Goal: Task Accomplishment & Management: Manage account settings

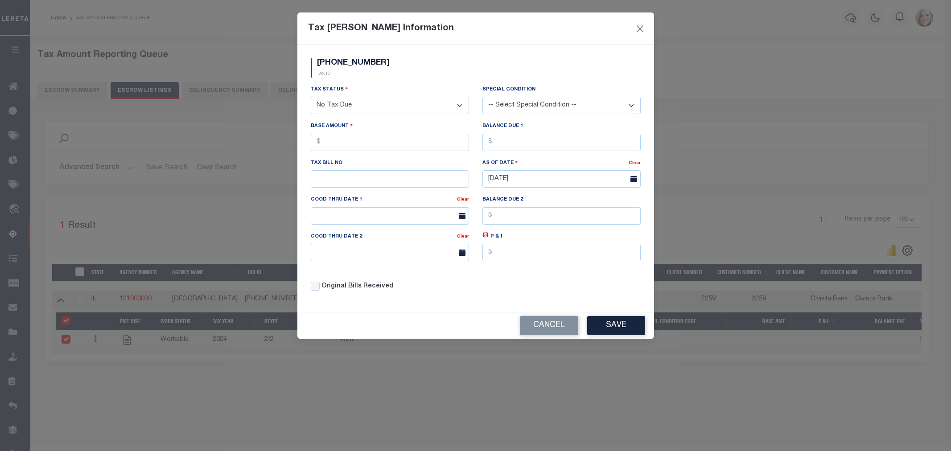
select select "100"
select select "NTX"
click at [578, 100] on select "-- Select Special Condition -- 3RD PARTY TAX LIEN AGENCY TAX LIEN (A.K.A Inside…" at bounding box center [561, 105] width 158 height 17
select select "5"
click at [482, 97] on select "-- Select Special Condition -- 3RD PARTY TAX LIEN AGENCY TAX LIEN (A.K.A Inside…" at bounding box center [561, 105] width 158 height 17
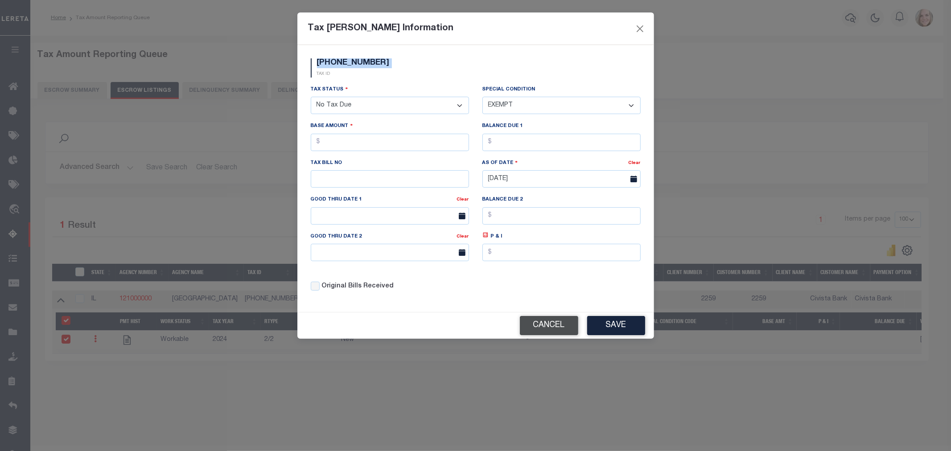
click at [542, 329] on button "Cancel" at bounding box center [549, 325] width 58 height 19
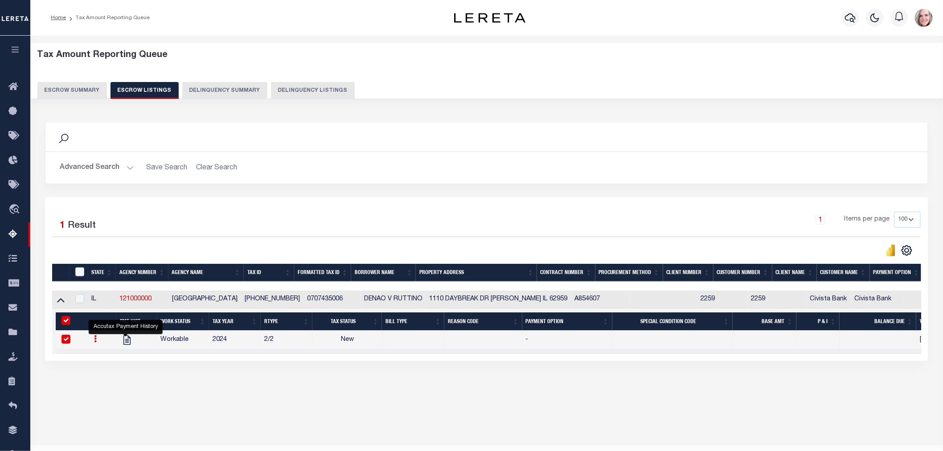
click at [96, 344] on link at bounding box center [96, 340] width 10 height 7
click at [110, 372] on link "" at bounding box center [106, 368] width 30 height 15
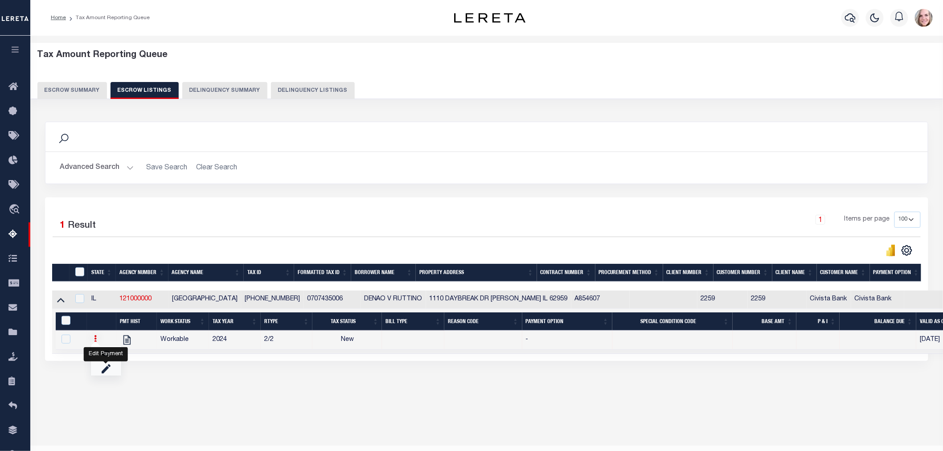
checkbox input "false"
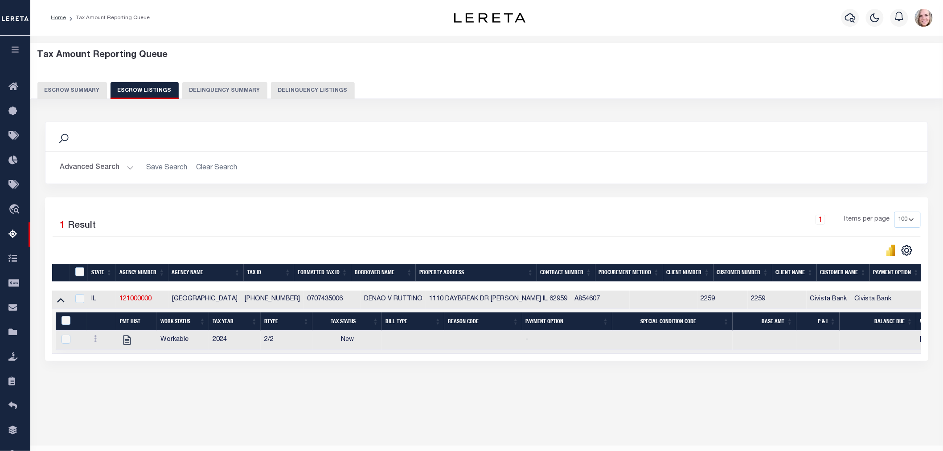
select select
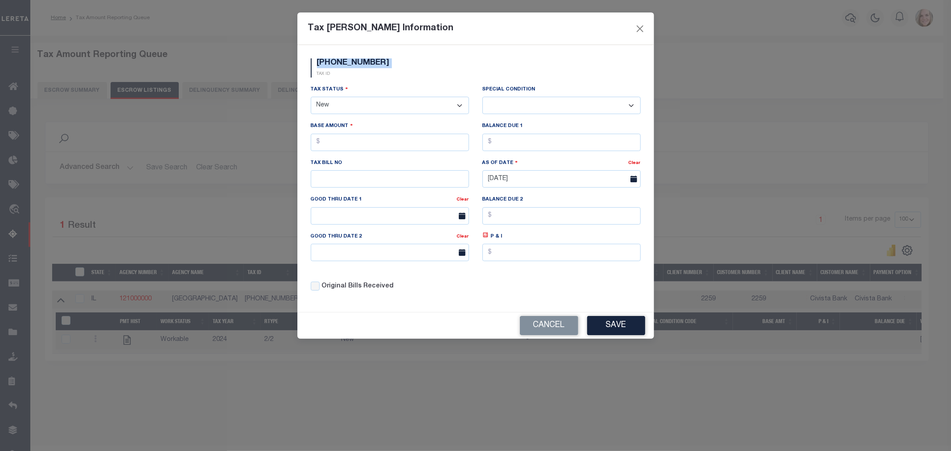
click at [400, 111] on select "- Select Status - Open Due/Unpaid Paid Incomplete No Tax Due Internal Refund Pr…" at bounding box center [390, 105] width 158 height 17
select select "NTX"
click at [311, 97] on select "- Select Status - Open Due/Unpaid Paid Incomplete No Tax Due Internal Refund Pr…" at bounding box center [390, 105] width 158 height 17
click at [562, 105] on select "-- Select Special Condition -- 3RD PARTY TAX LIEN AGENCY TAX LIEN (A.K.A Inside…" at bounding box center [561, 105] width 158 height 17
select select "5"
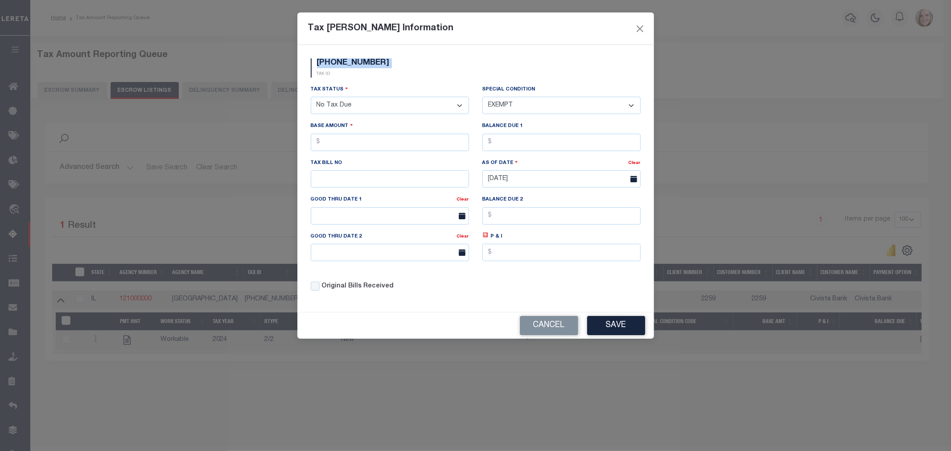
click at [482, 97] on select "-- Select Special Condition -- 3RD PARTY TAX LIEN AGENCY TAX LIEN (A.K.A Inside…" at bounding box center [561, 105] width 158 height 17
click at [408, 151] on input "text" at bounding box center [390, 142] width 158 height 17
type input "$0.00"
click at [613, 325] on button "Save" at bounding box center [616, 325] width 58 height 19
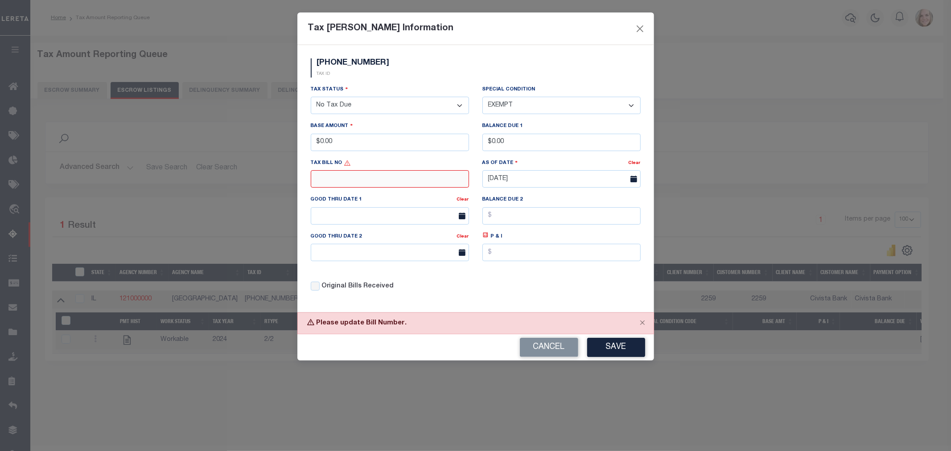
click at [394, 182] on input "text" at bounding box center [390, 178] width 158 height 17
type input "EXEMPT"
click at [629, 344] on button "Save" at bounding box center [616, 347] width 58 height 19
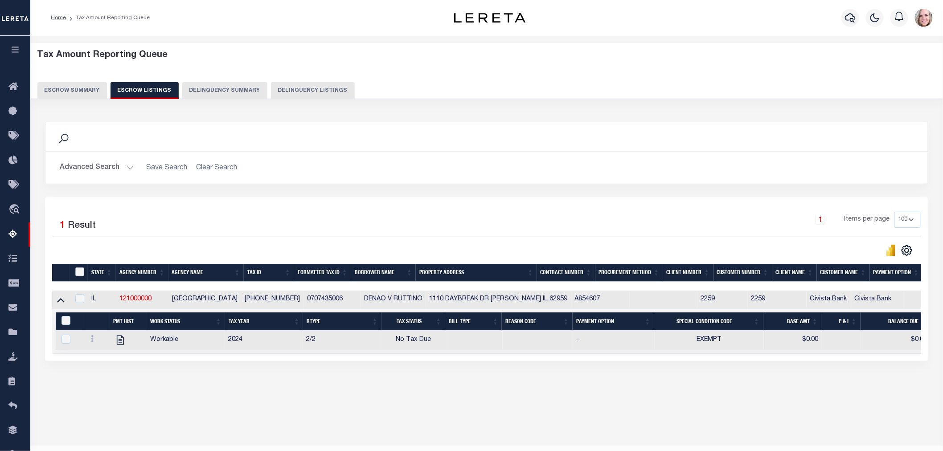
click at [82, 275] on input "ID" at bounding box center [79, 272] width 9 height 9
checkbox input "true"
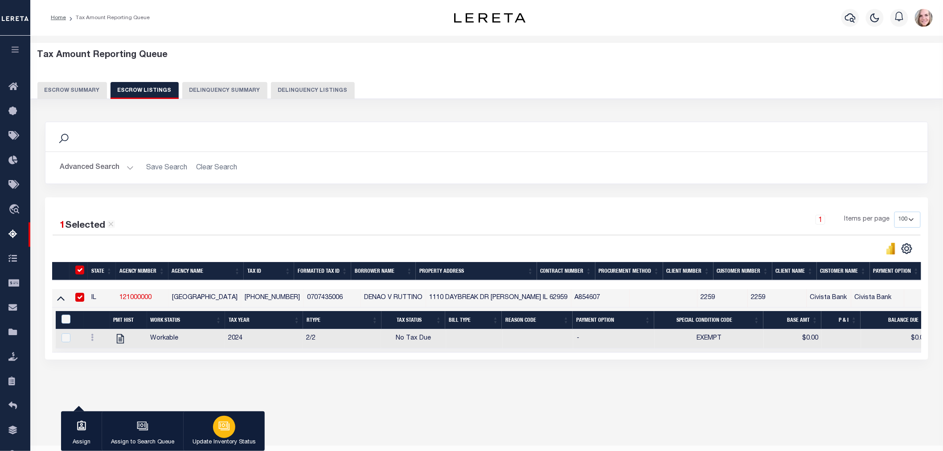
click at [225, 422] on icon "button" at bounding box center [224, 426] width 12 height 12
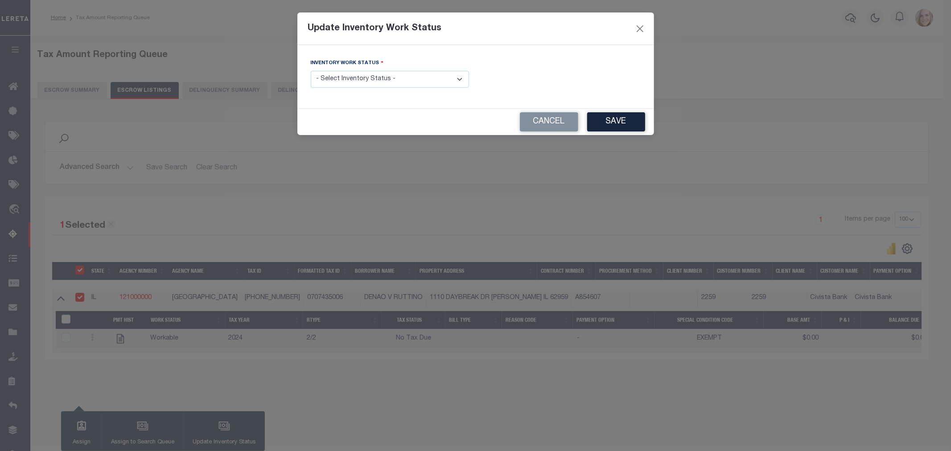
click at [375, 78] on select "- Select Inventory Status - Manual - Exception Pended - Awaiting Search Late Ad…" at bounding box center [390, 79] width 158 height 17
select select "4"
click at [311, 71] on select "- Select Inventory Status - Manual - Exception Pended - Awaiting Search Late Ad…" at bounding box center [390, 79] width 158 height 17
click at [606, 127] on button "Save" at bounding box center [616, 121] width 58 height 19
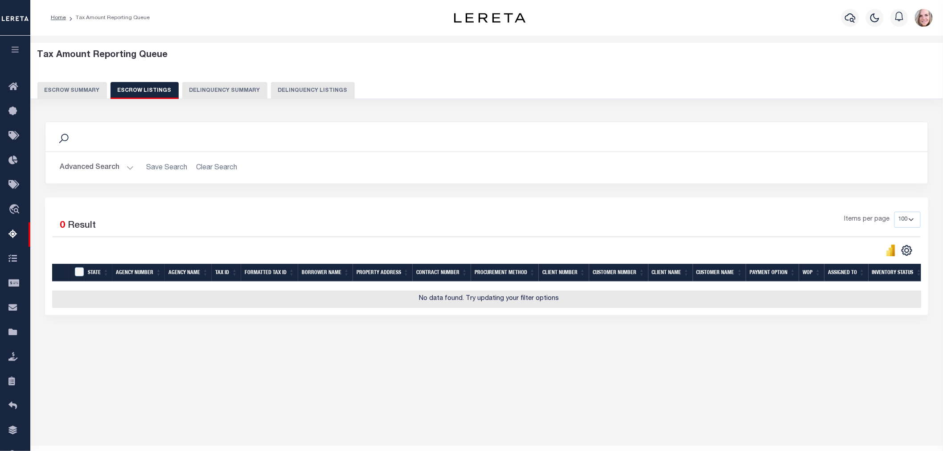
click at [73, 91] on button "Escrow Summary" at bounding box center [72, 90] width 70 height 17
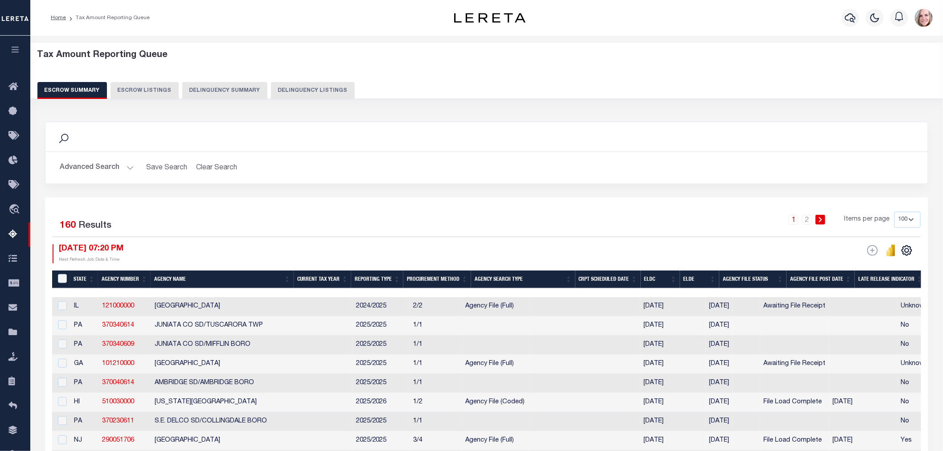
scroll to position [49, 0]
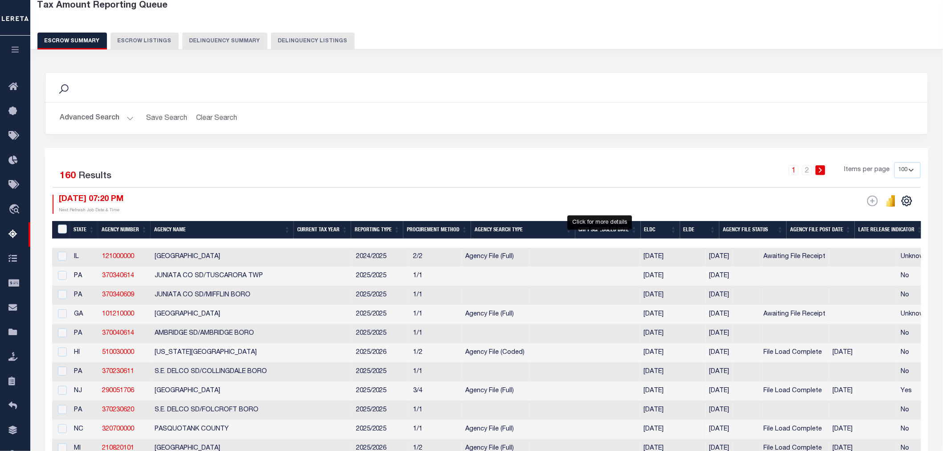
select select "100"
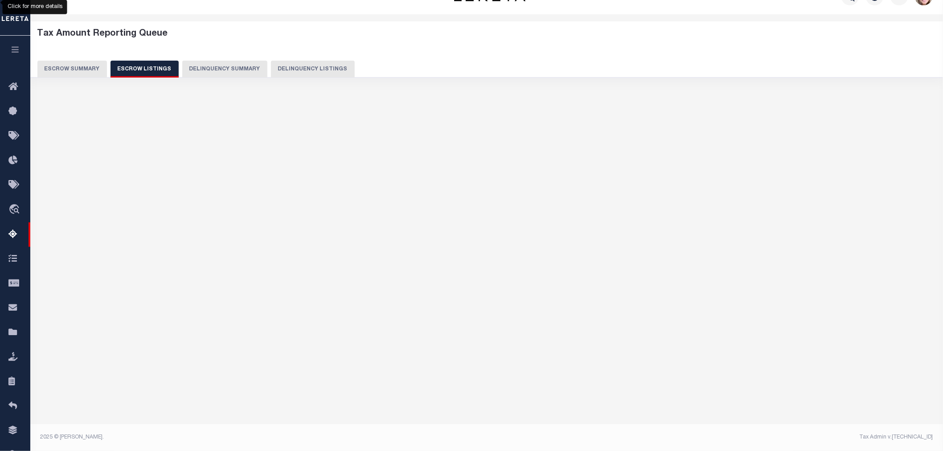
scroll to position [21, 0]
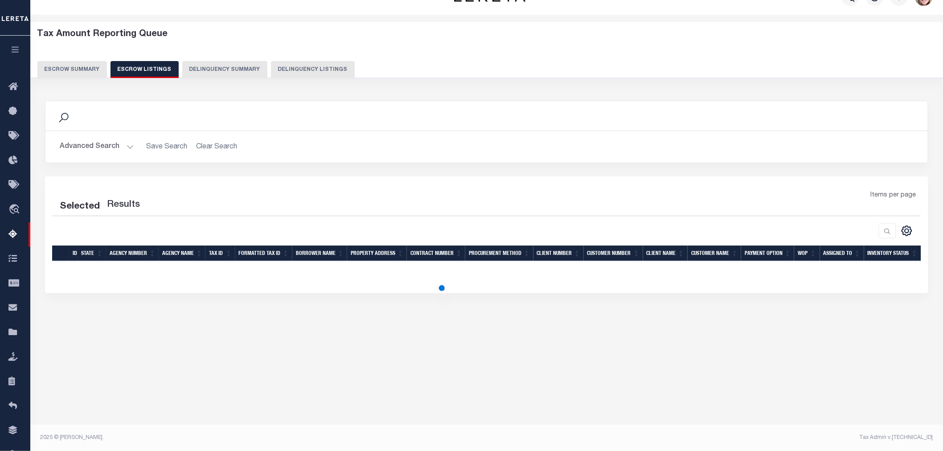
select select "100"
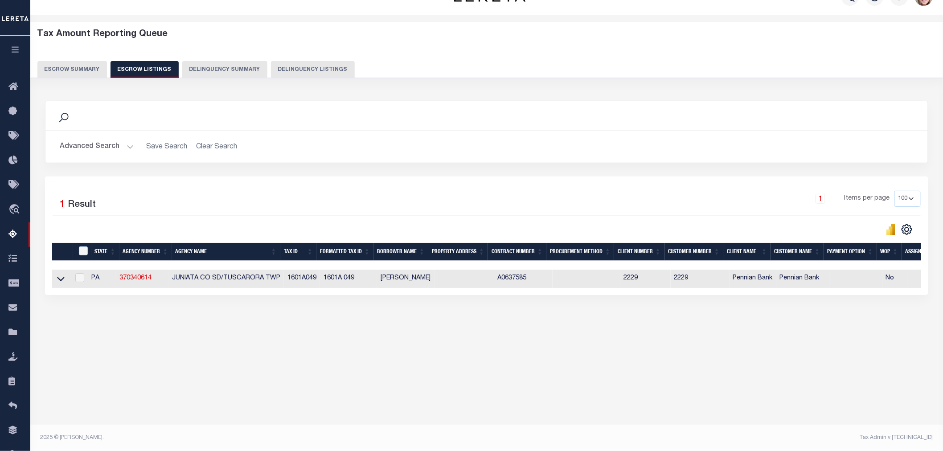
click at [67, 68] on button "Escrow Summary" at bounding box center [72, 69] width 70 height 17
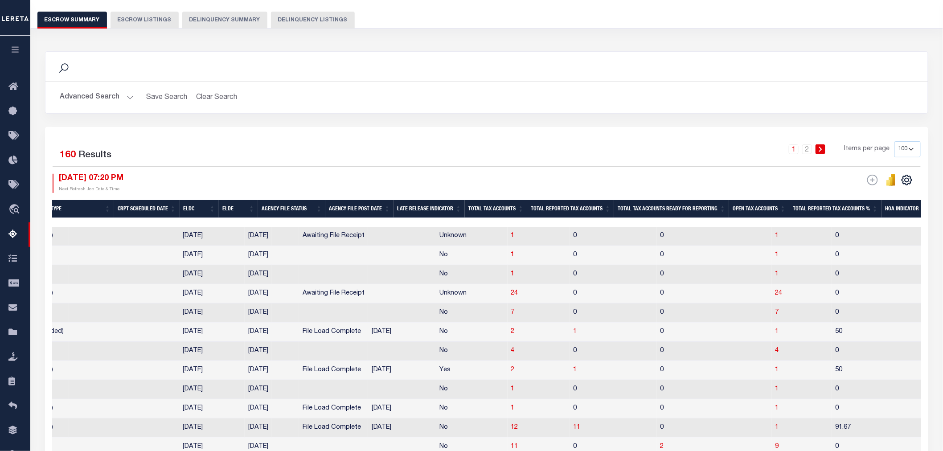
scroll to position [0, 0]
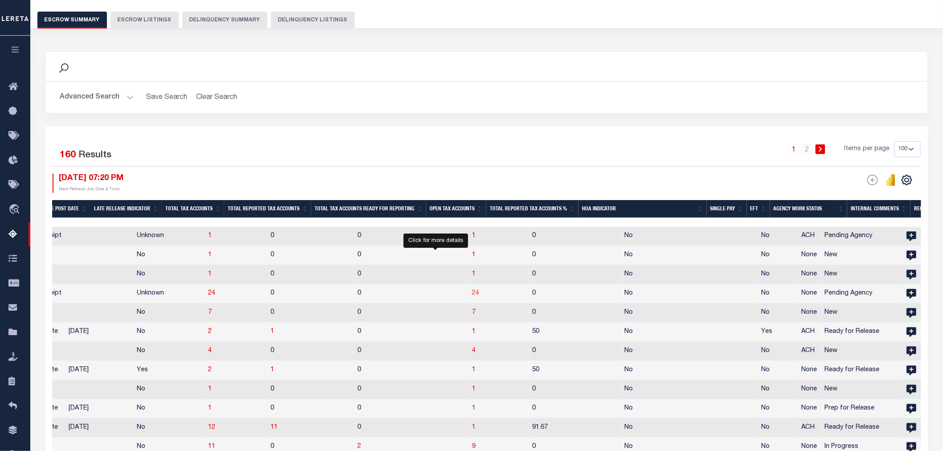
click at [473, 294] on span "24" at bounding box center [476, 293] width 7 height 6
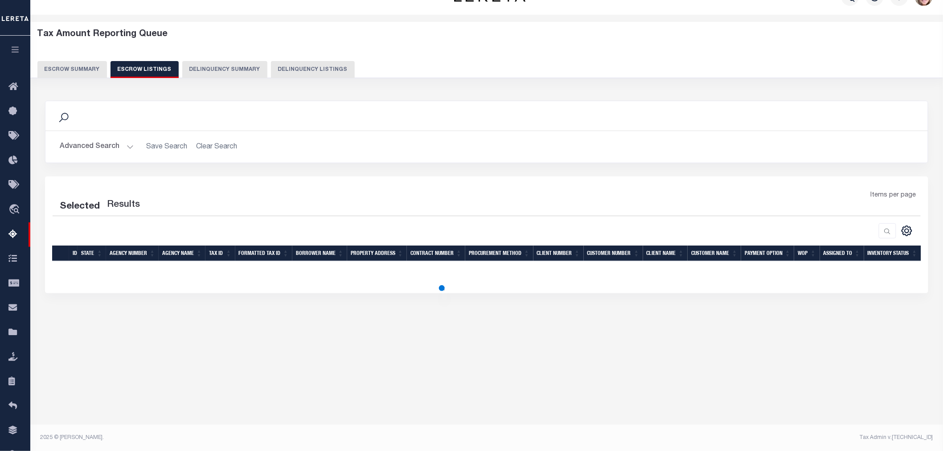
select select "100"
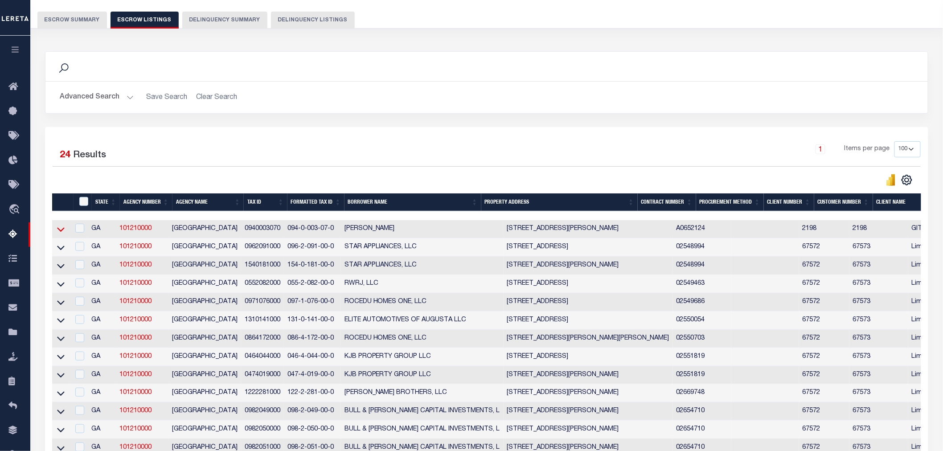
click at [60, 228] on icon at bounding box center [61, 229] width 8 height 9
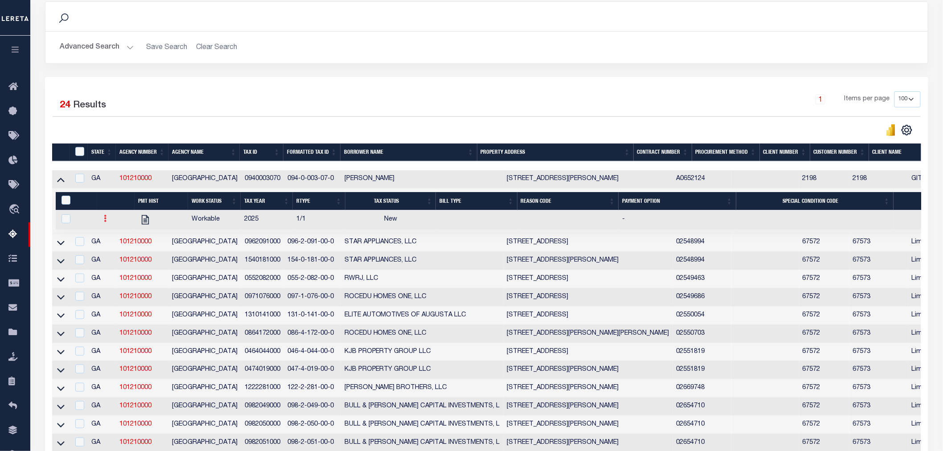
click at [105, 220] on icon at bounding box center [105, 218] width 3 height 7
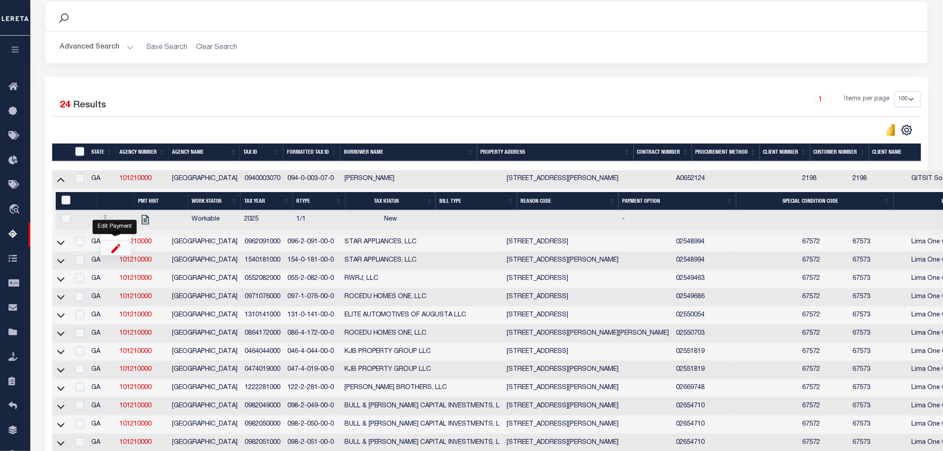
click at [111, 252] on img "" at bounding box center [115, 247] width 9 height 9
checkbox input "true"
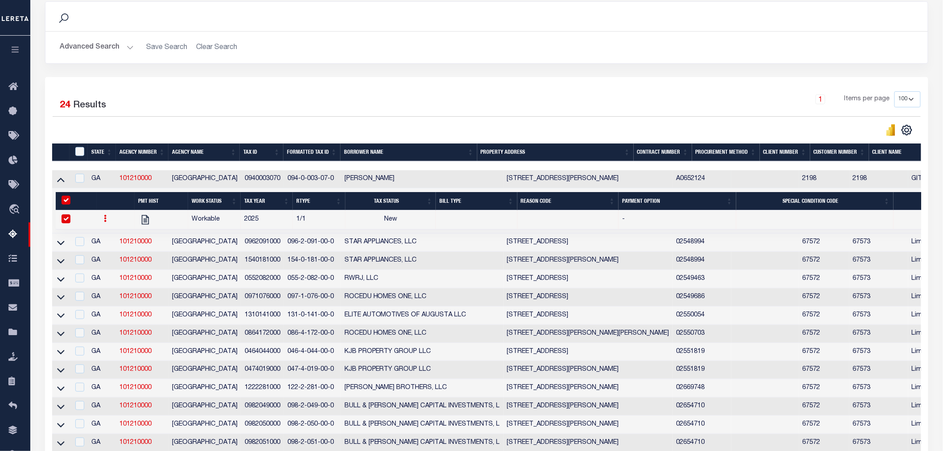
select select
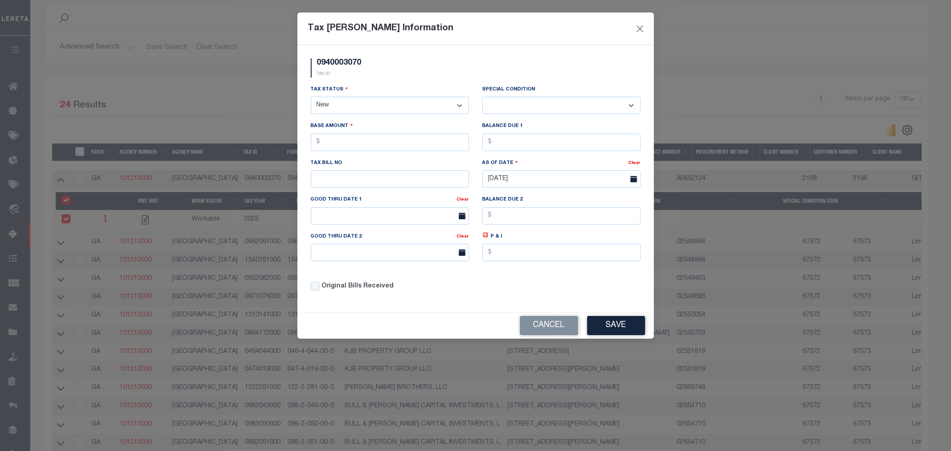
click at [335, 58] on h5 "0940003070" at bounding box center [339, 63] width 45 height 10
copy h5 "0940003070"
click at [542, 324] on button "Cancel" at bounding box center [549, 325] width 58 height 19
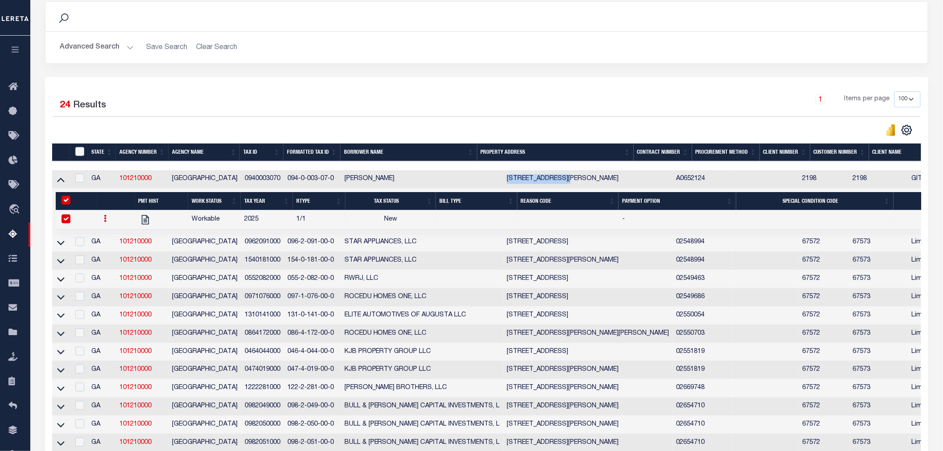
drag, startPoint x: 487, startPoint y: 181, endPoint x: 550, endPoint y: 180, distance: 62.4
click at [550, 180] on td "[STREET_ADDRESS][PERSON_NAME]" at bounding box center [588, 179] width 169 height 18
checkbox input "false"
checkbox input "true"
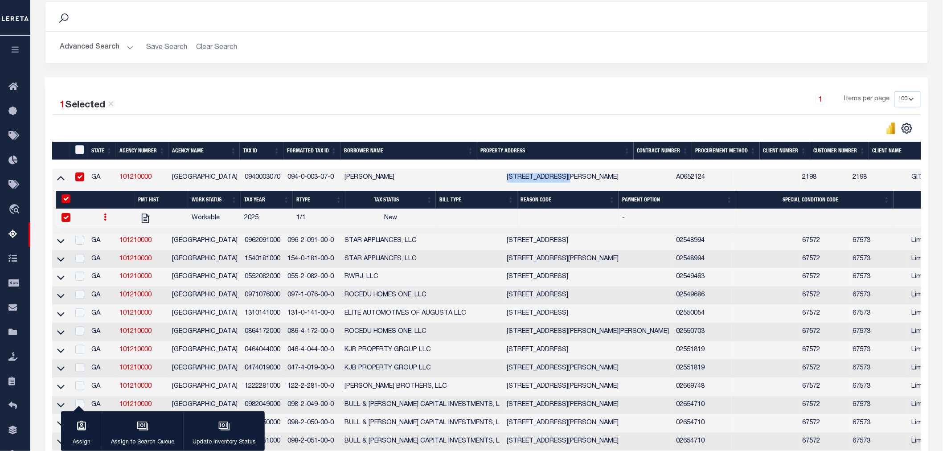
copy td "3608 OLD [PERSON_NAME]"
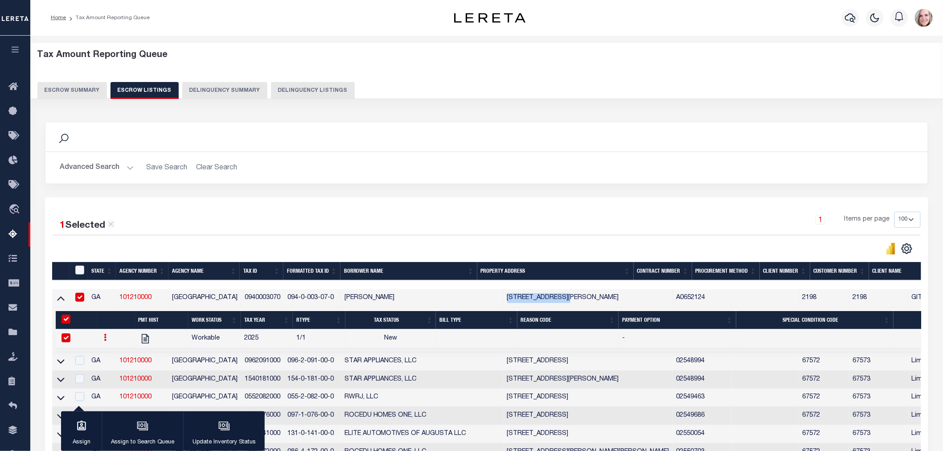
click at [60, 91] on button "Escrow Summary" at bounding box center [72, 90] width 70 height 17
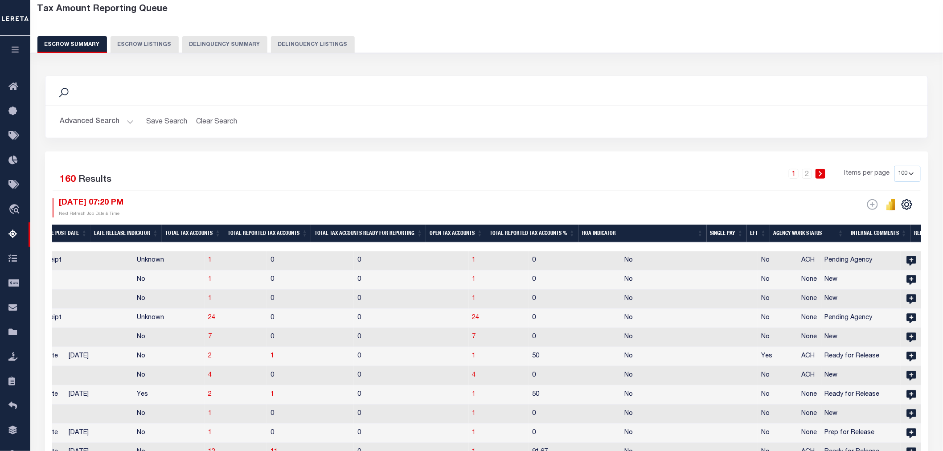
scroll to position [99, 0]
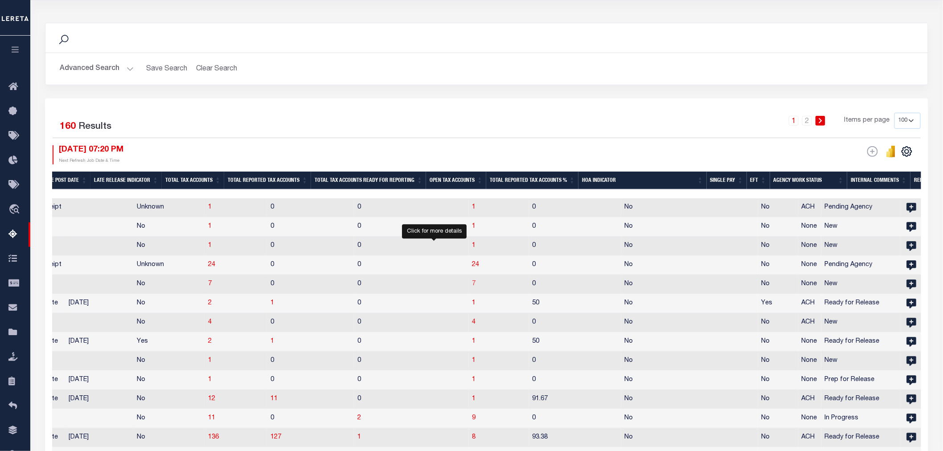
click at [473, 284] on span "7" at bounding box center [475, 284] width 4 height 6
select select "100"
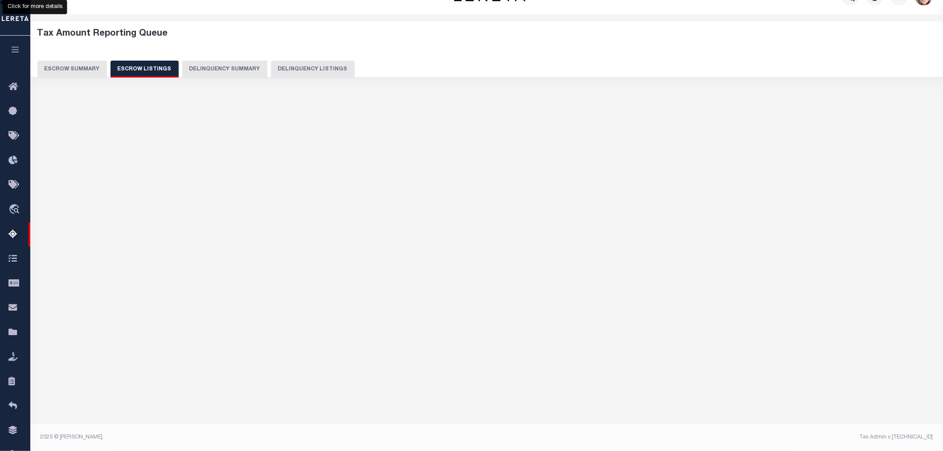
scroll to position [21, 0]
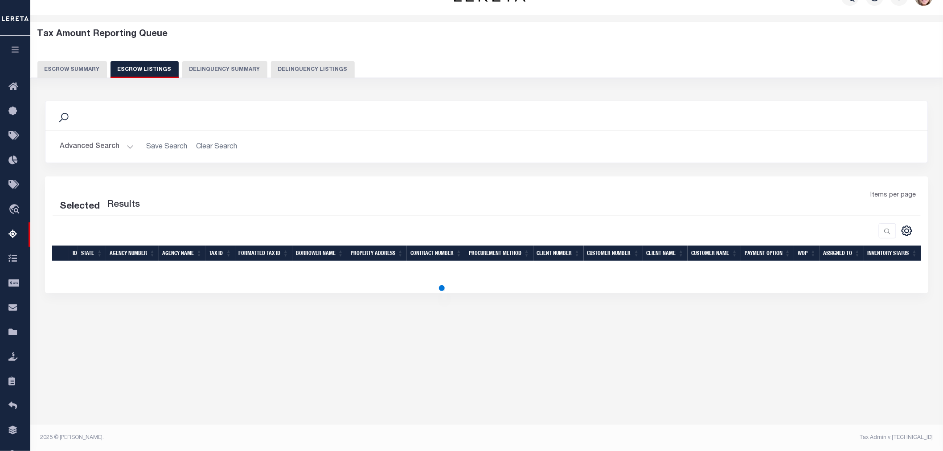
select select "100"
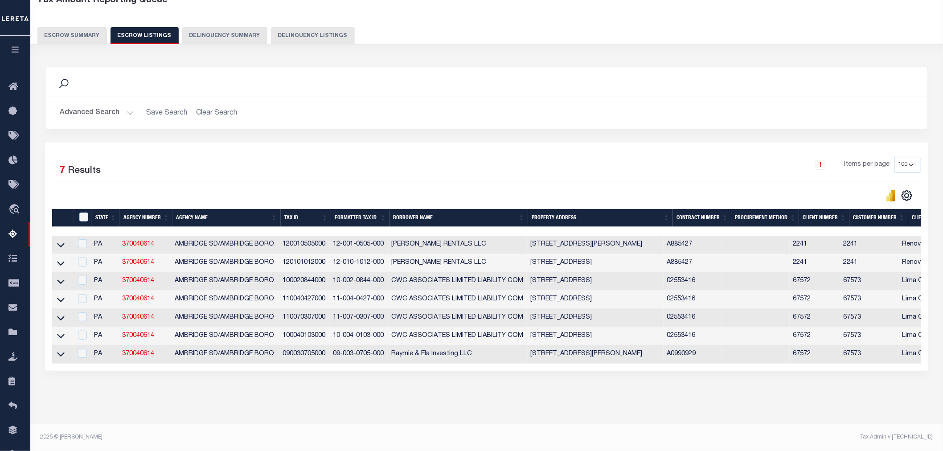
scroll to position [0, 0]
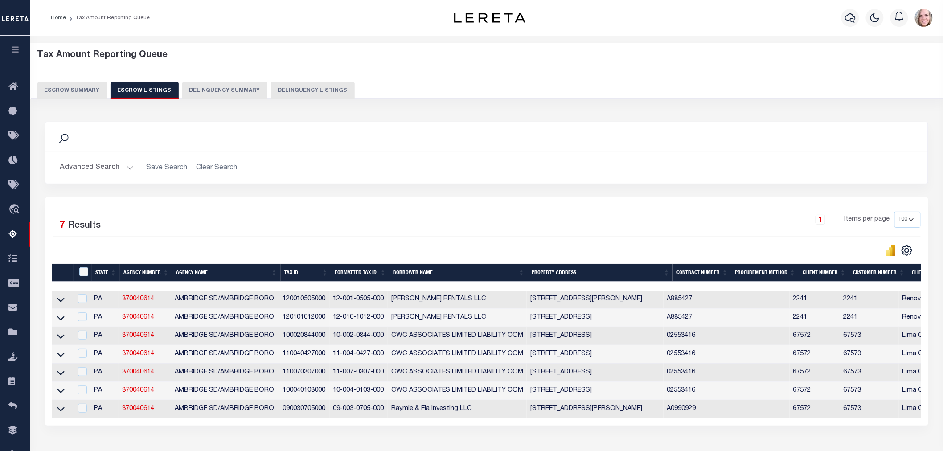
click at [87, 91] on button "Escrow Summary" at bounding box center [72, 90] width 70 height 17
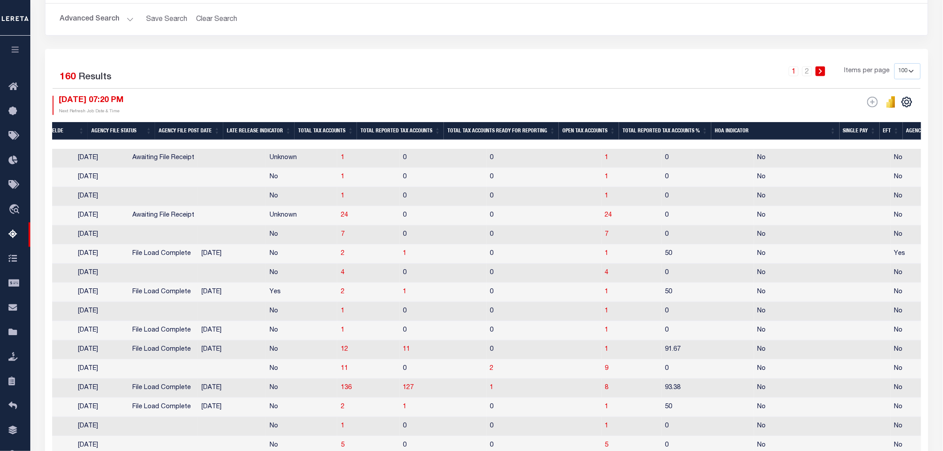
scroll to position [0, 686]
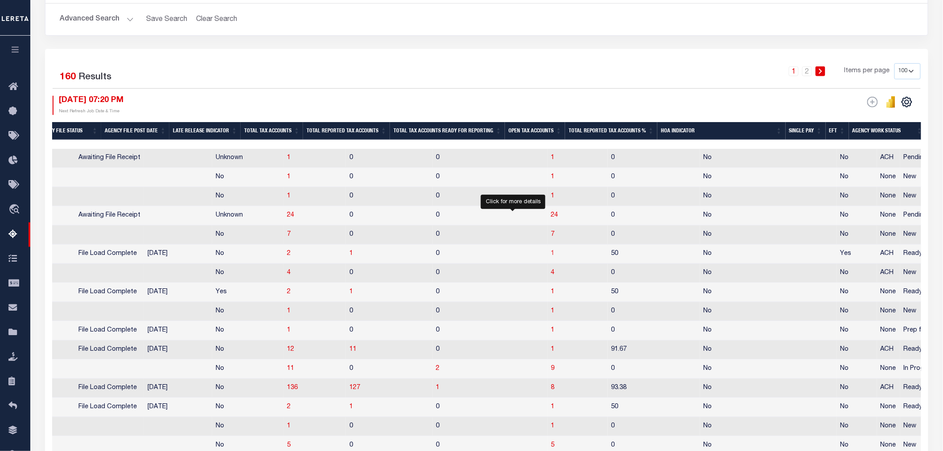
click at [552, 257] on span "1" at bounding box center [554, 254] width 4 height 6
select select "100"
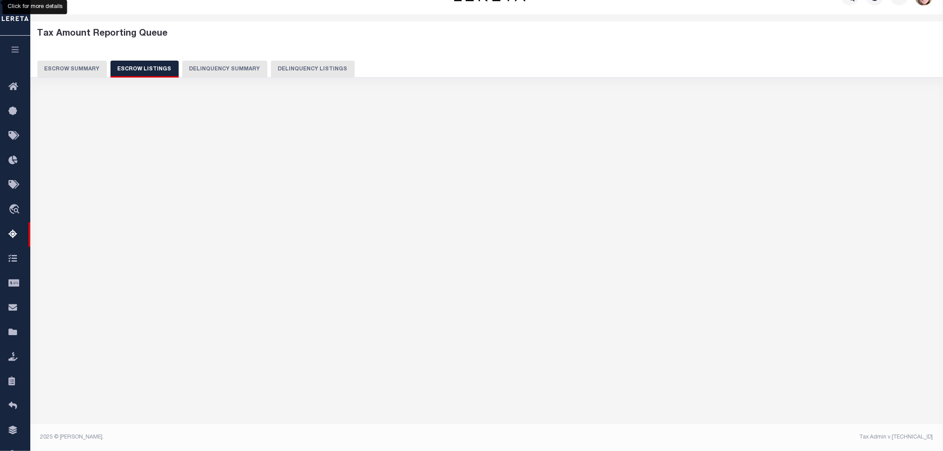
scroll to position [21, 0]
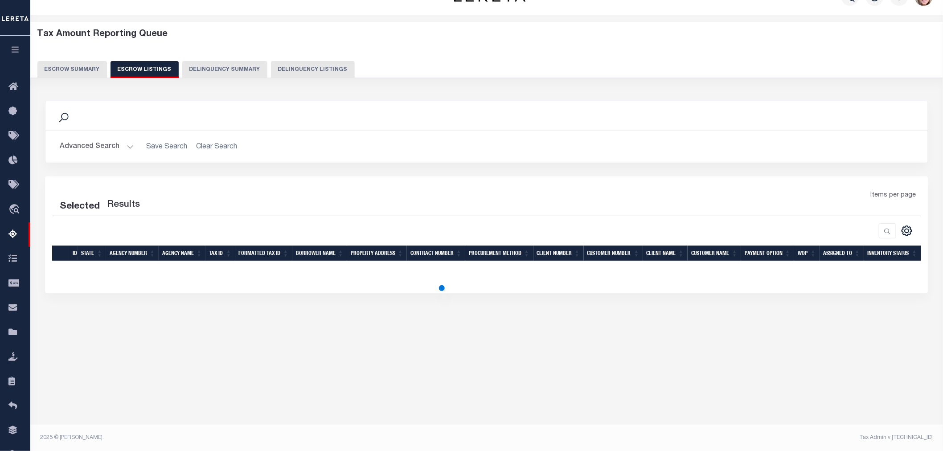
select select "100"
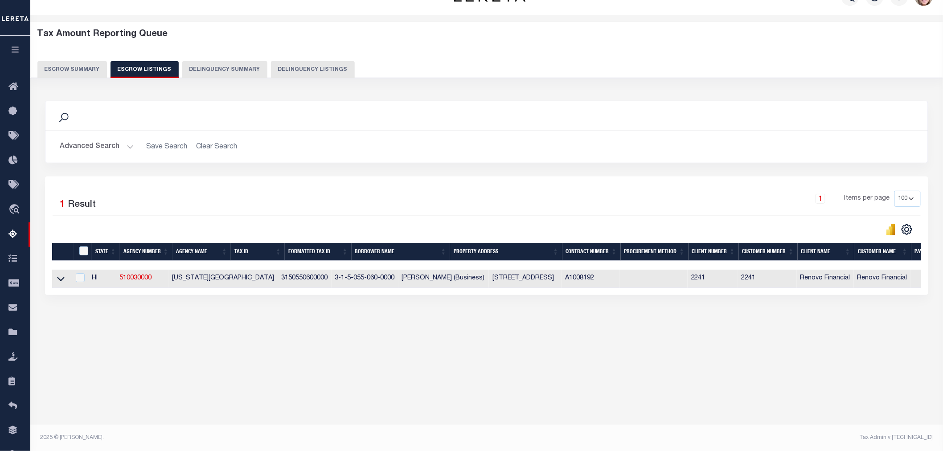
click at [663, 288] on div "State Agency Number Agency Name Tax ID Formatted Tax ID Borrower Name Property …" at bounding box center [486, 279] width 869 height 18
click at [61, 280] on icon at bounding box center [61, 278] width 8 height 9
